Goal: Find specific page/section: Find specific page/section

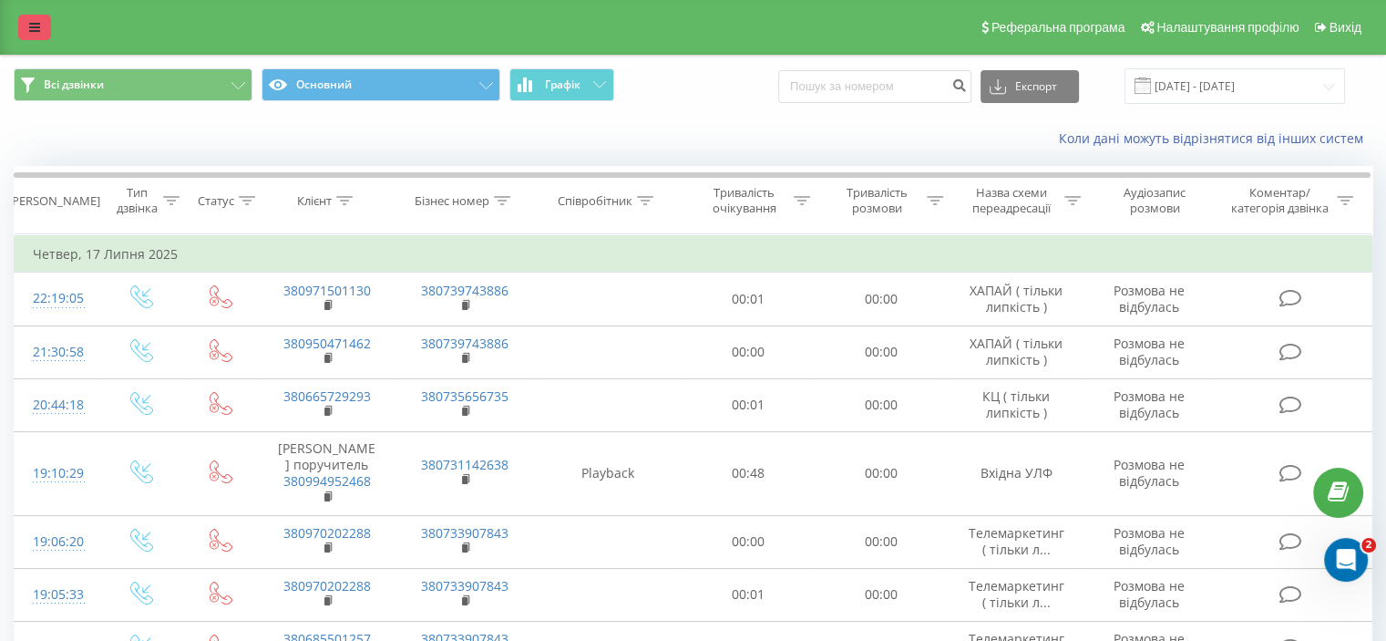
click at [37, 29] on icon at bounding box center [34, 27] width 11 height 13
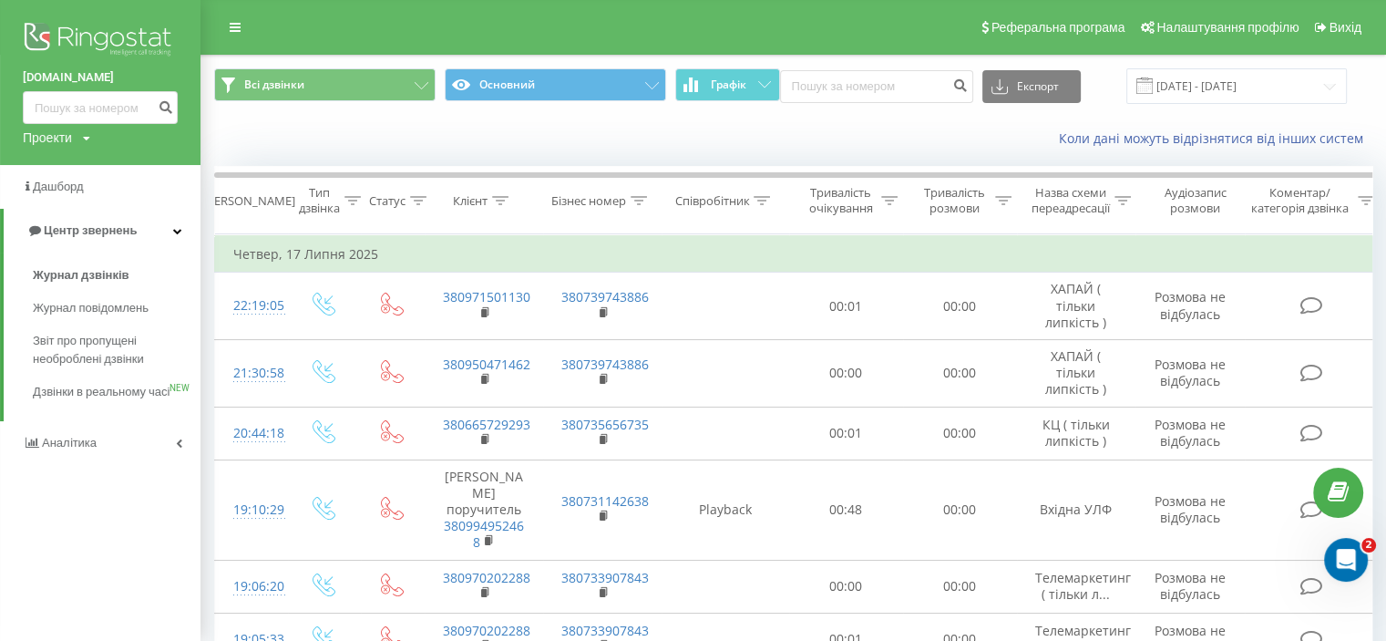
click at [623, 117] on div "Коли дані можуть відрізнятися вiд інших систем" at bounding box center [793, 139] width 1184 height 44
click at [448, 129] on div "Коли дані можуть відрізнятися вiд інших систем" at bounding box center [793, 139] width 1184 height 44
click at [124, 232] on span "Центр звернень" at bounding box center [90, 230] width 93 height 14
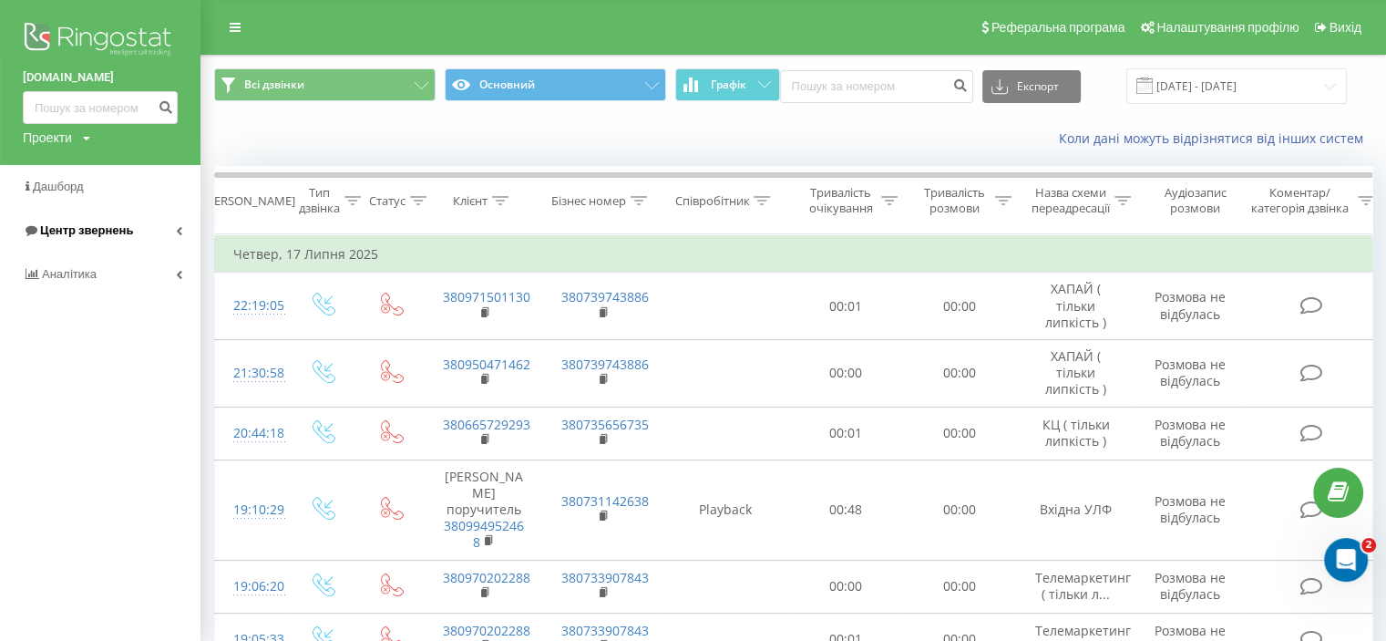
click at [126, 232] on span "Центр звернень" at bounding box center [86, 230] width 93 height 14
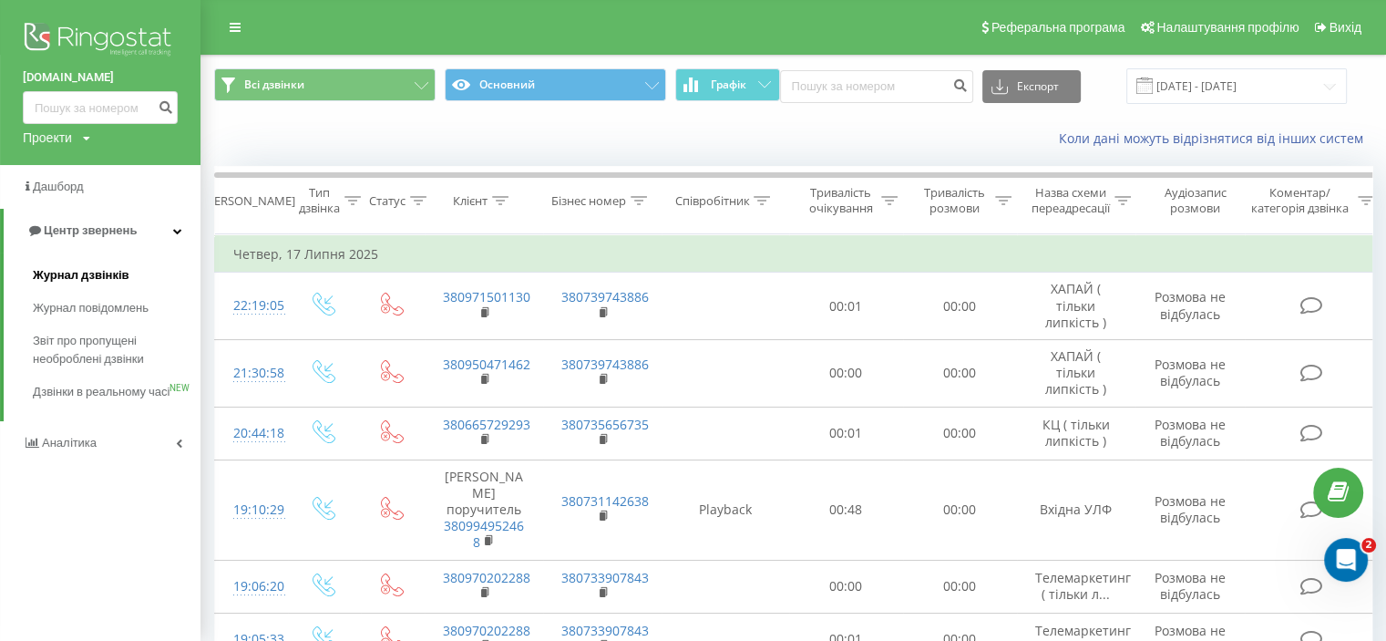
click at [116, 275] on span "Журнал дзвінків" at bounding box center [81, 275] width 97 height 18
